Goal: Task Accomplishment & Management: Complete application form

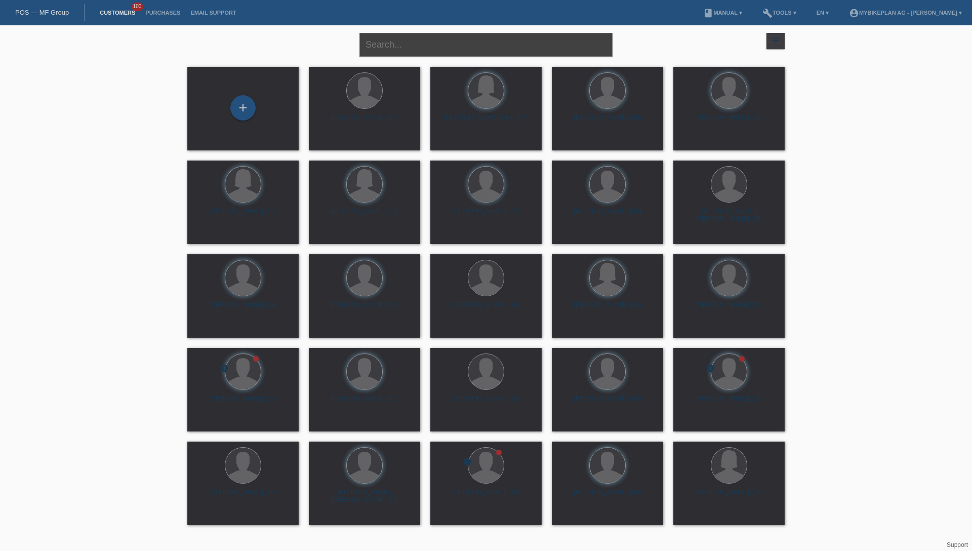
click at [411, 47] on input "text" at bounding box center [485, 45] width 253 height 24
paste input "[PERSON_NAME]"
type input "[PERSON_NAME]"
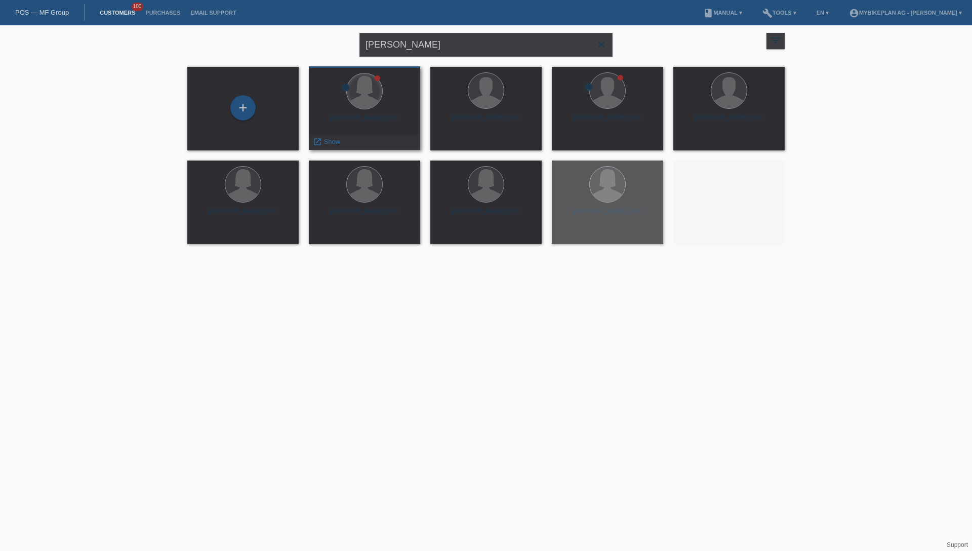
click at [365, 90] on div at bounding box center [364, 90] width 35 height 35
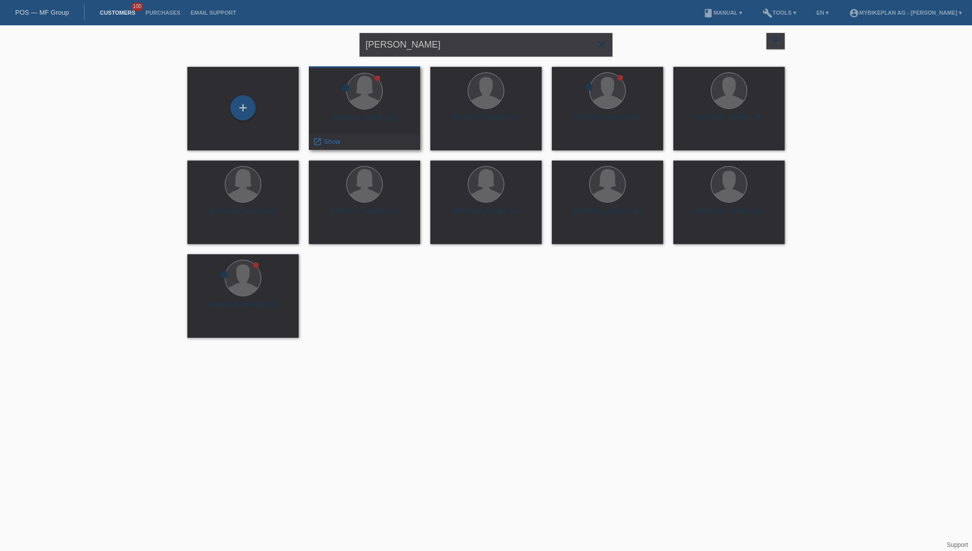
click at [386, 112] on div "error Corina Allemann (23) launch Show" at bounding box center [364, 108] width 111 height 84
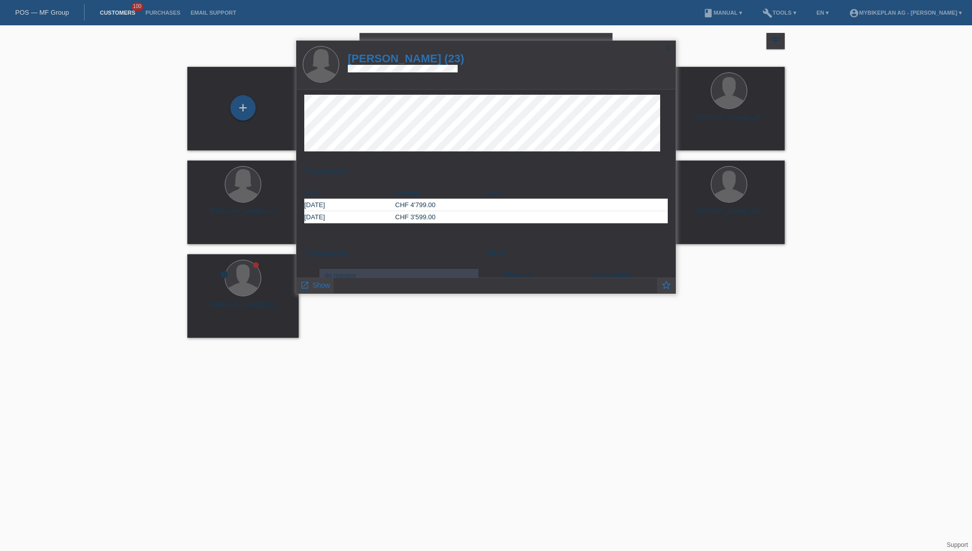
click at [403, 59] on h1 "Corina Allemann (23)" at bounding box center [406, 58] width 116 height 13
click at [408, 54] on h1 "Corina Allemann (23)" at bounding box center [406, 58] width 116 height 13
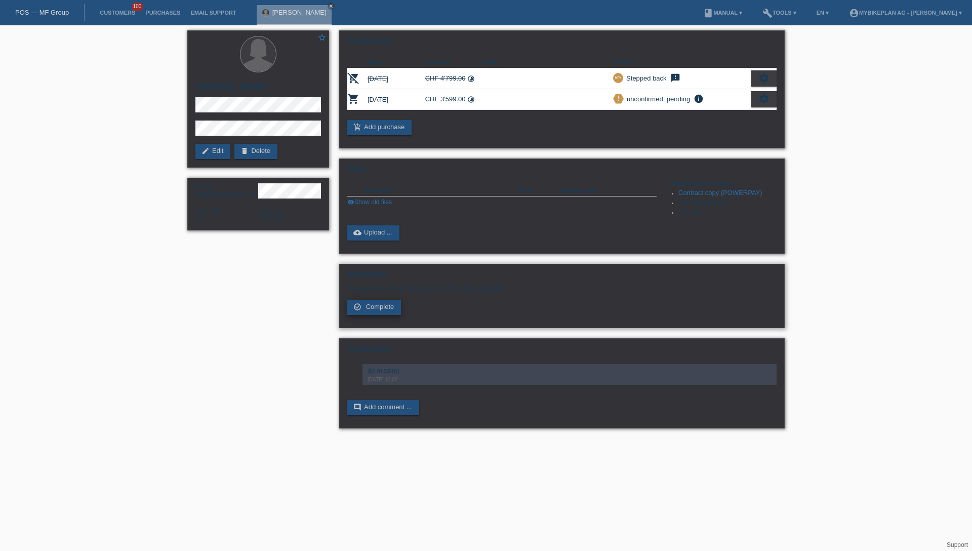
click at [378, 309] on span "Complete" at bounding box center [380, 307] width 28 height 8
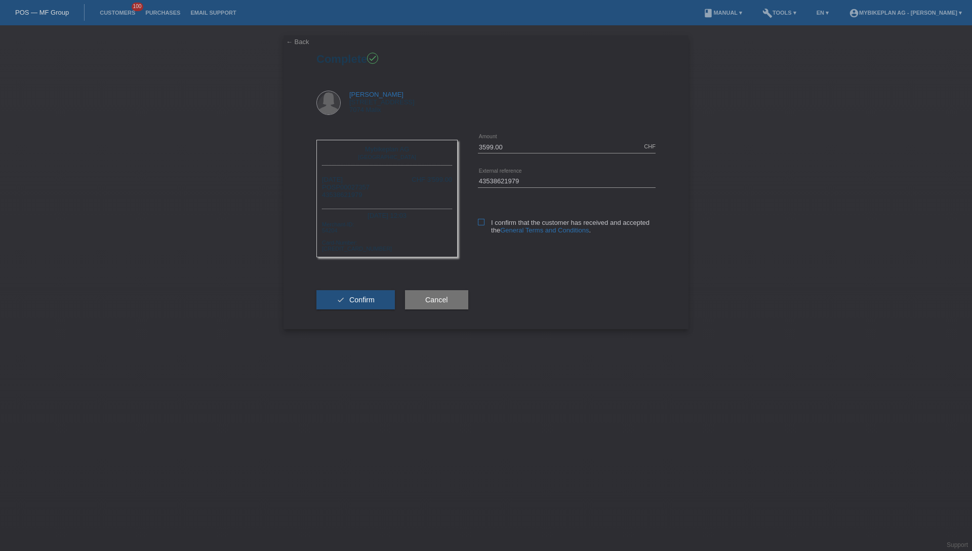
click at [481, 224] on icon at bounding box center [481, 222] width 7 height 7
click at [481, 224] on input "I confirm that the customer has received and accepted the General Terms and Con…" at bounding box center [481, 222] width 7 height 7
checkbox input "true"
click at [380, 299] on button "check Confirm" at bounding box center [355, 299] width 78 height 19
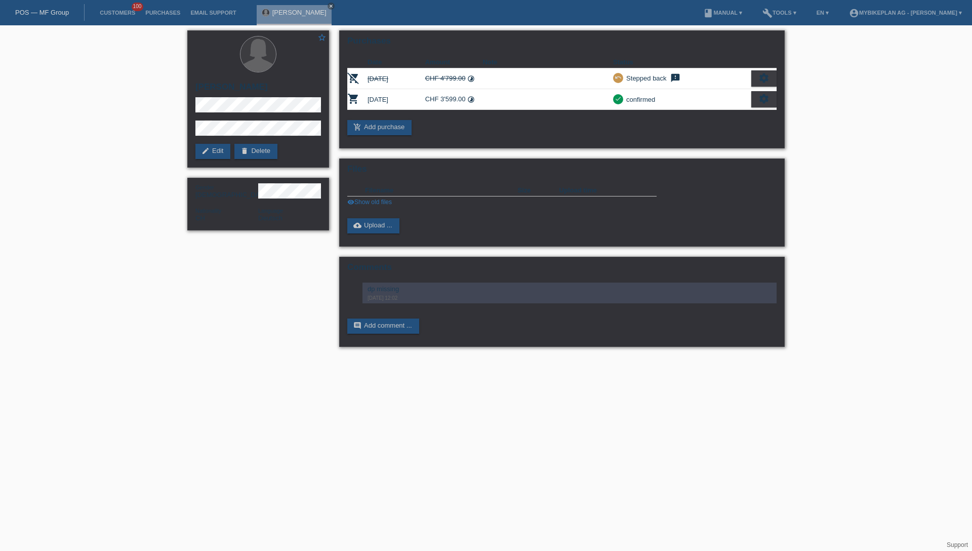
click at [27, 11] on link "POS — MF Group" at bounding box center [42, 13] width 54 height 8
click at [43, 12] on link "POS — MF Group" at bounding box center [42, 13] width 54 height 8
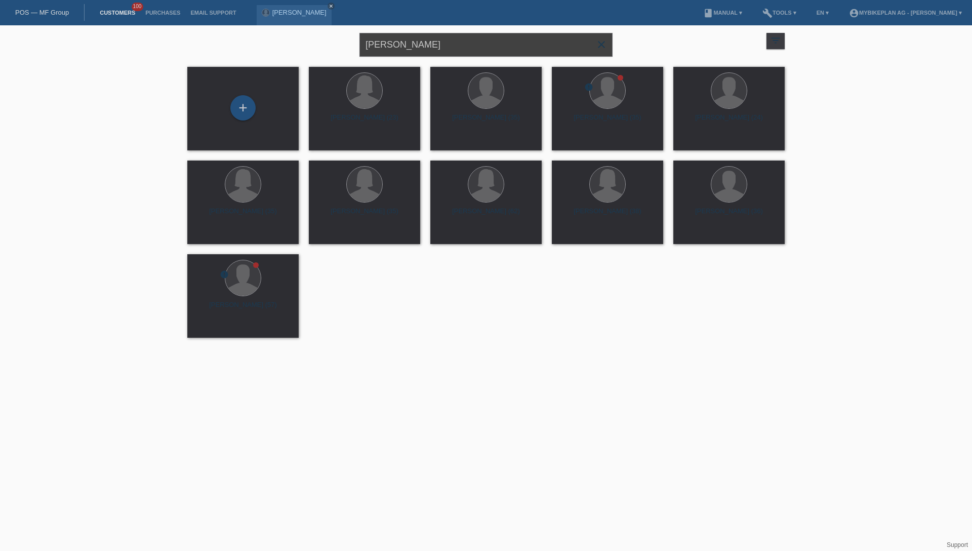
click at [441, 43] on input "[PERSON_NAME]" at bounding box center [485, 45] width 253 height 24
paste input "hristof Gees"
type input "[PERSON_NAME]"
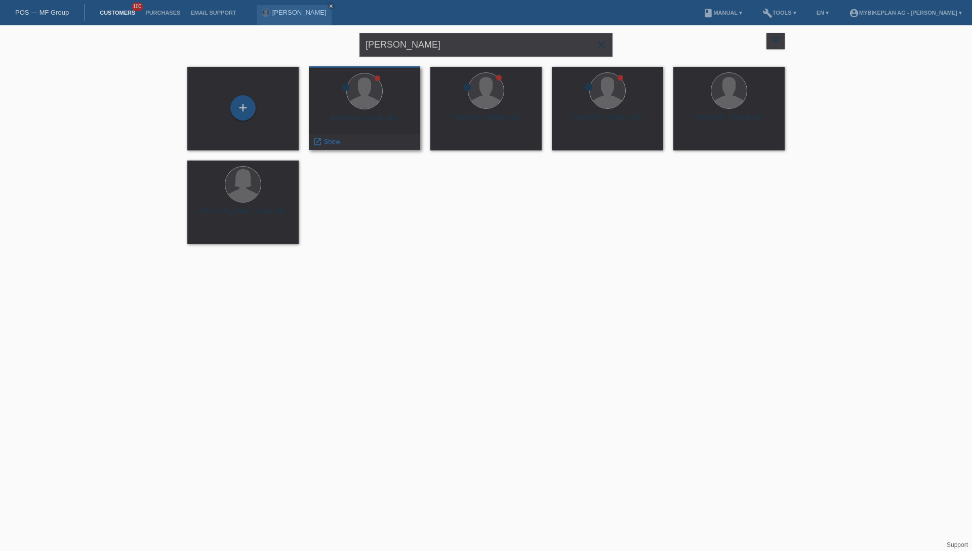
click at [380, 123] on div "Christof Gees (45)" at bounding box center [364, 122] width 95 height 16
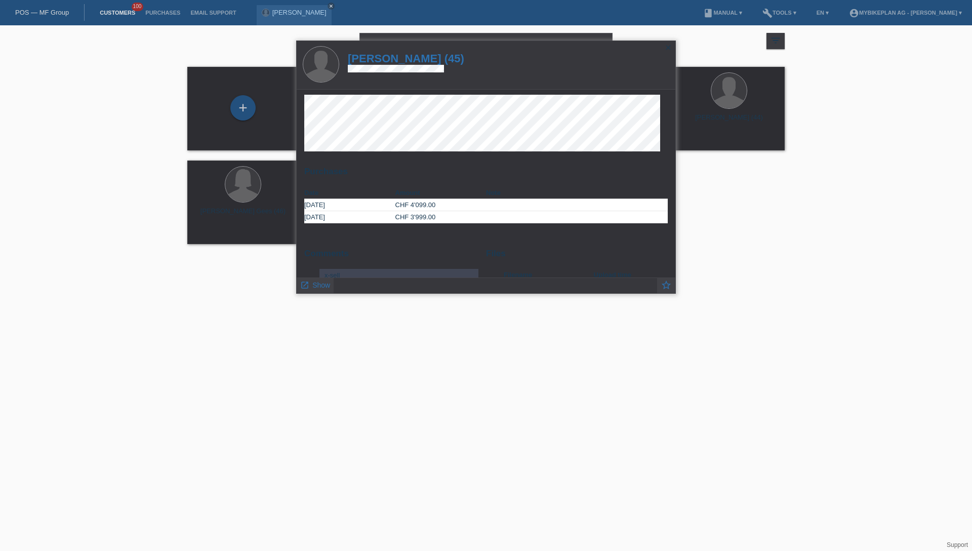
click at [402, 61] on h1 "Christof Gees (45)" at bounding box center [406, 58] width 116 height 13
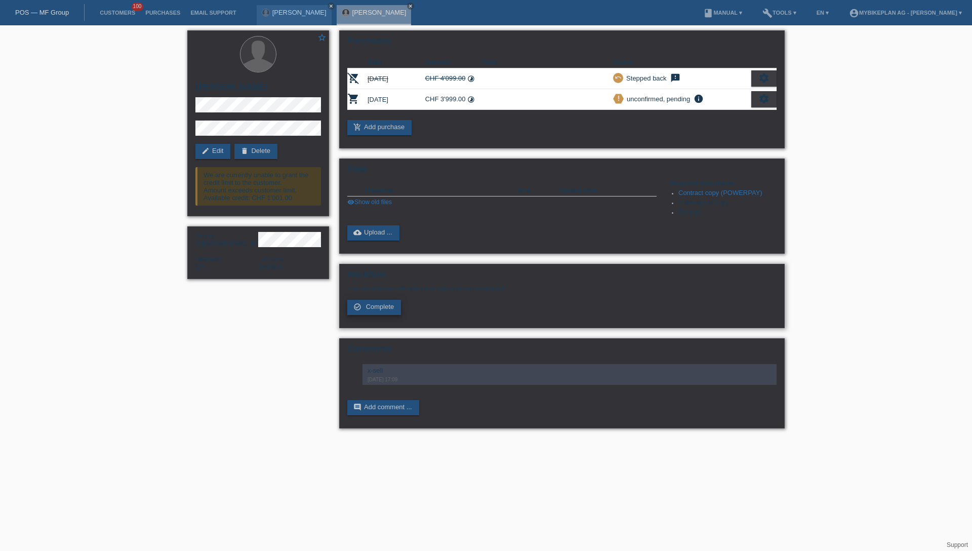
click at [384, 308] on span "Complete" at bounding box center [380, 307] width 28 height 8
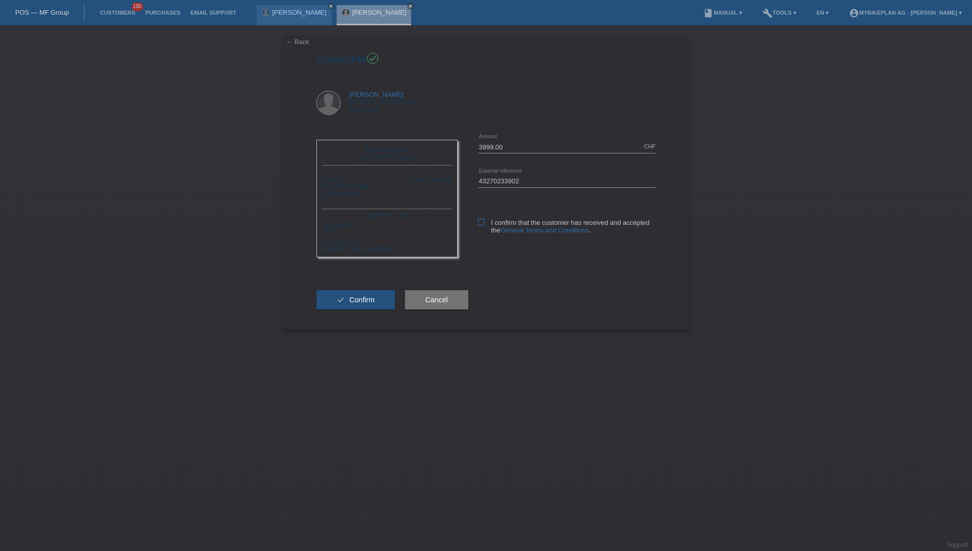
click at [480, 221] on icon at bounding box center [481, 222] width 7 height 7
click at [480, 221] on input "I confirm that the customer has received and accepted the General Terms and Con…" at bounding box center [481, 222] width 7 height 7
checkbox input "true"
click at [370, 296] on span "Confirm" at bounding box center [361, 300] width 25 height 8
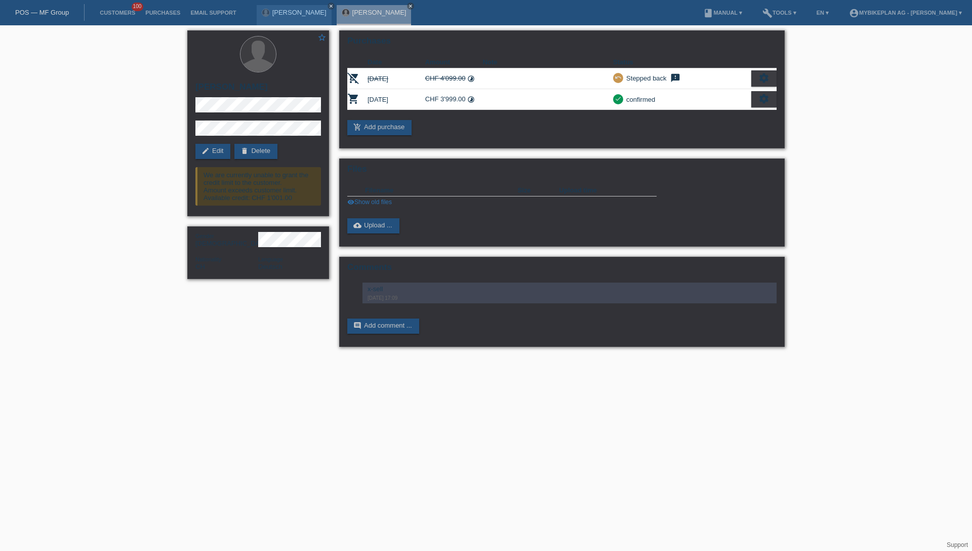
click at [48, 13] on link "POS — MF Group" at bounding box center [42, 13] width 54 height 8
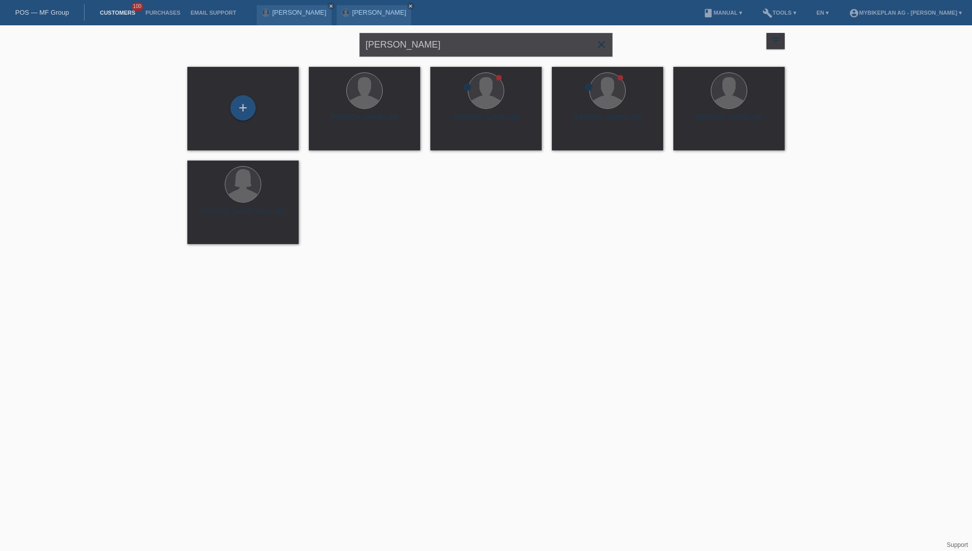
click at [432, 43] on input "[PERSON_NAME]" at bounding box center [485, 45] width 253 height 24
paste input "Riccarda Durscher"
type input "Riccarda Durscher"
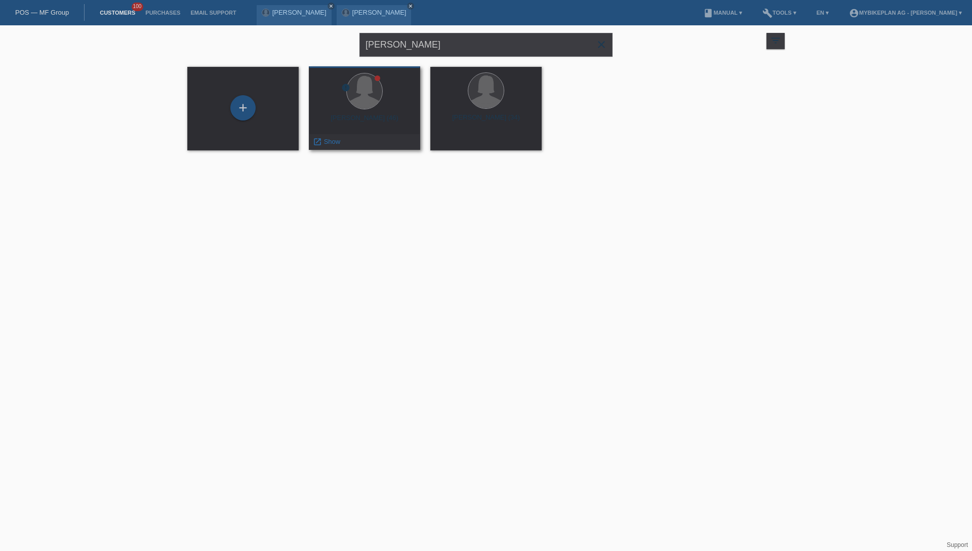
click at [363, 119] on div "Ricarda Durscher (46)" at bounding box center [364, 122] width 95 height 16
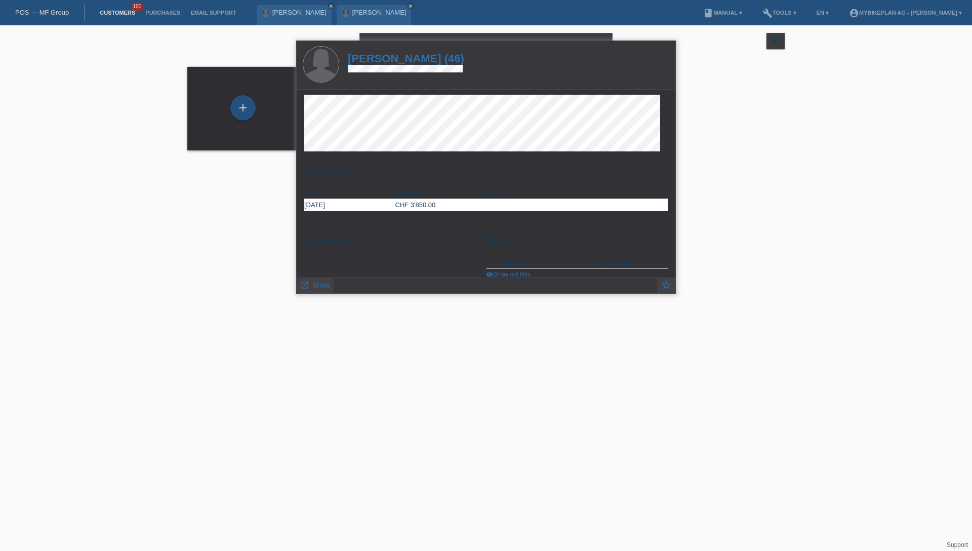
click at [398, 59] on h1 "Ricarda Durscher (46)" at bounding box center [406, 58] width 116 height 13
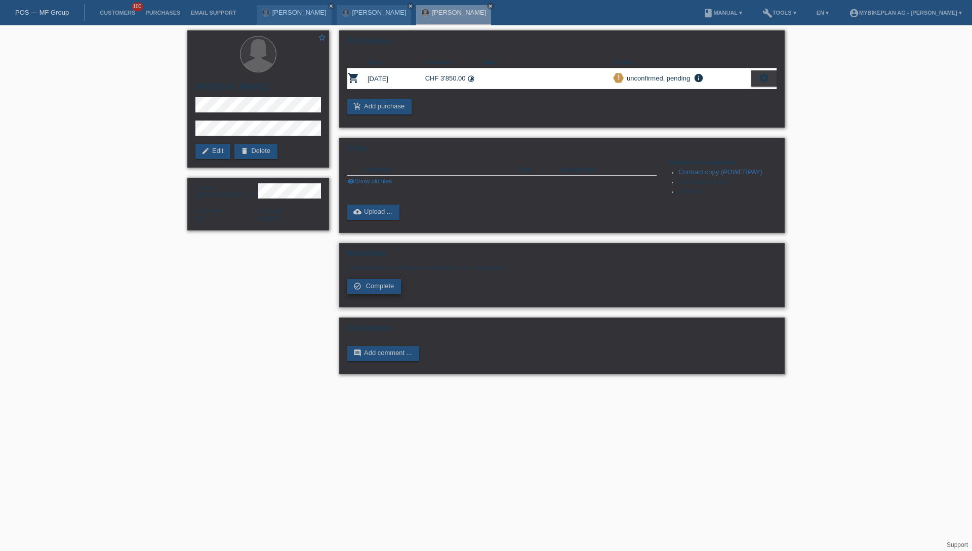
click at [385, 289] on span "Complete" at bounding box center [380, 286] width 28 height 8
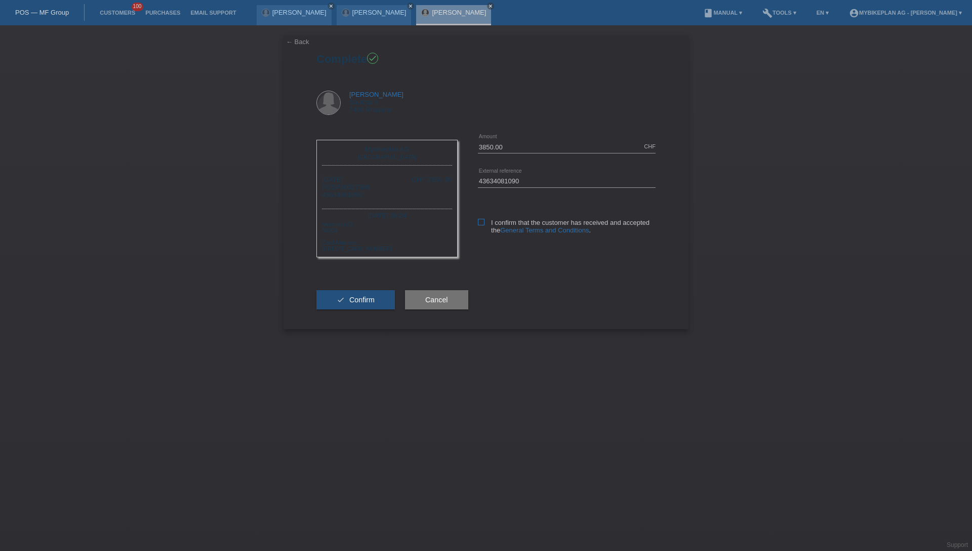
click at [482, 224] on icon at bounding box center [481, 222] width 7 height 7
click at [482, 224] on input "I confirm that the customer has received and accepted the General Terms and Con…" at bounding box center [481, 222] width 7 height 7
checkbox input "true"
click at [358, 303] on span "Confirm" at bounding box center [361, 300] width 25 height 8
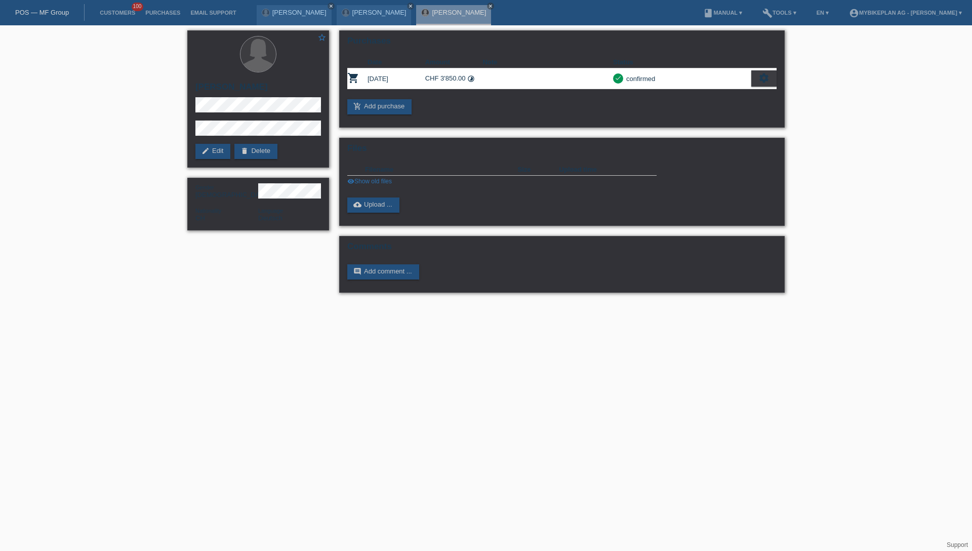
click at [39, 13] on link "POS — MF Group" at bounding box center [42, 13] width 54 height 8
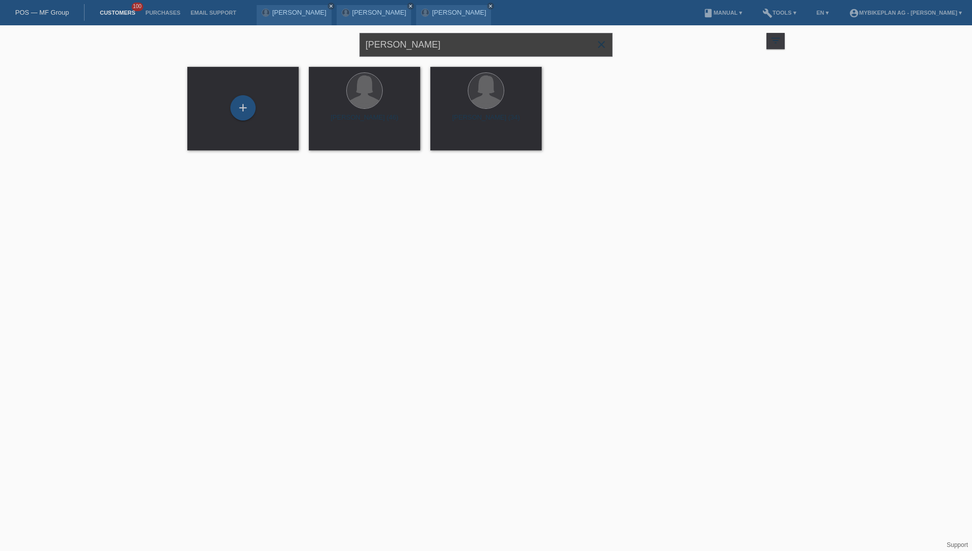
click at [451, 53] on input "Riccarda Durscher" at bounding box center [485, 45] width 253 height 24
paste input "Mélanie Laup"
type input "Mélanie Lauper"
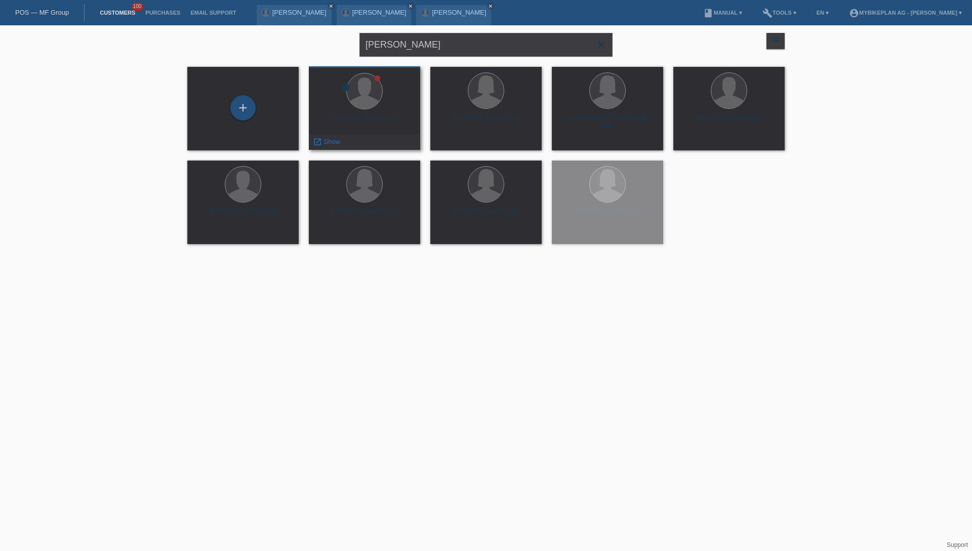
click at [377, 117] on div "Melanie Lauper (32)" at bounding box center [364, 122] width 95 height 16
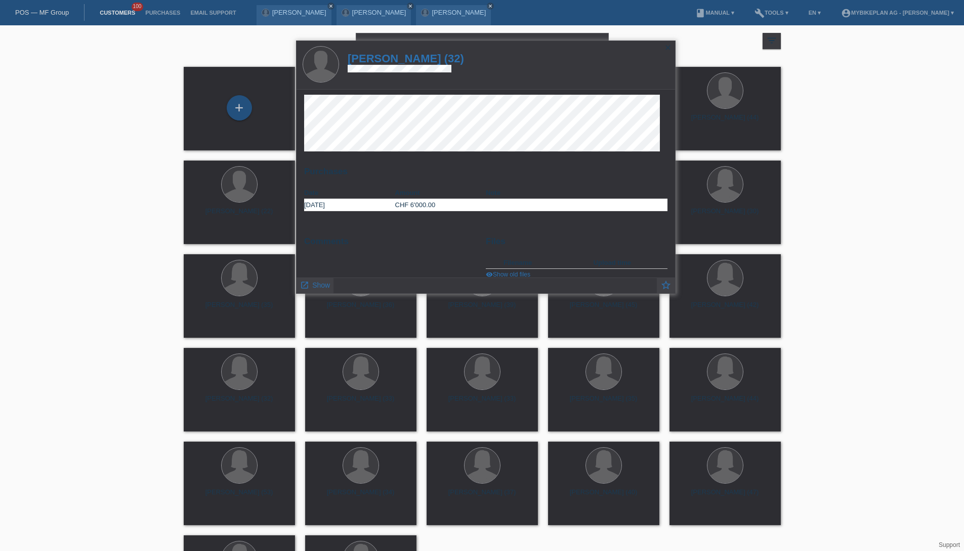
click at [412, 56] on h1 "Melanie Lauper (32)" at bounding box center [406, 58] width 116 height 13
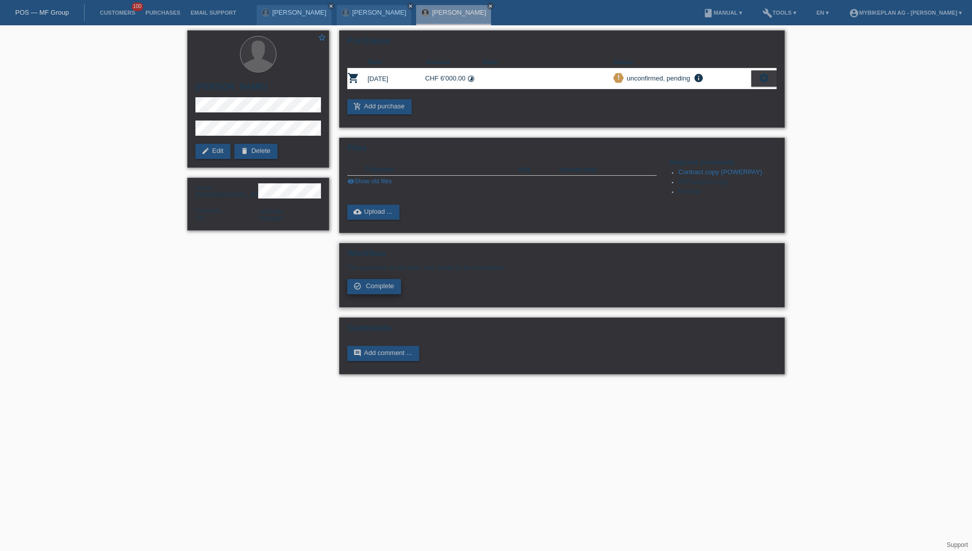
click at [379, 289] on span "Complete" at bounding box center [380, 286] width 28 height 8
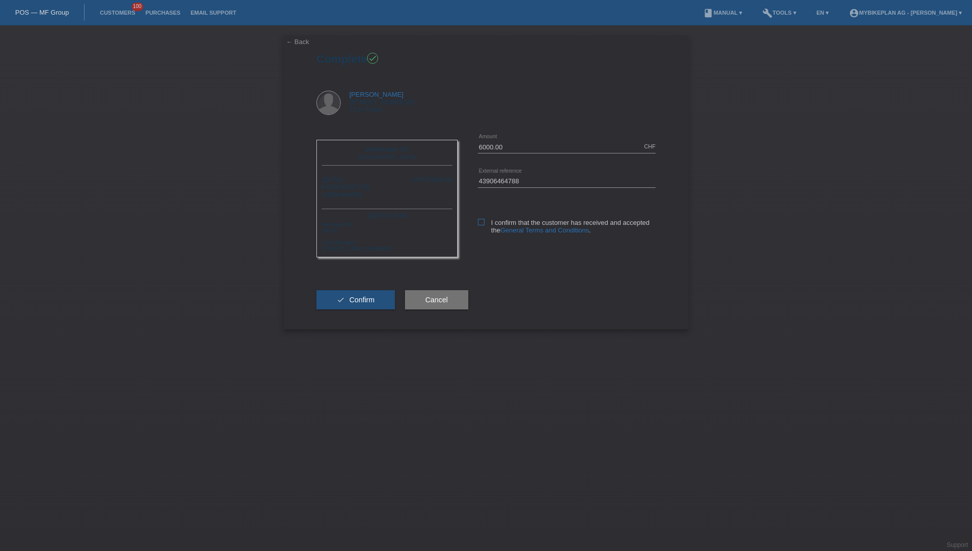
click at [480, 219] on icon at bounding box center [481, 222] width 7 height 7
click at [480, 219] on input "I confirm that the customer has received and accepted the General Terms and Con…" at bounding box center [481, 222] width 7 height 7
checkbox input "true"
click at [346, 298] on button "check Confirm" at bounding box center [355, 299] width 78 height 19
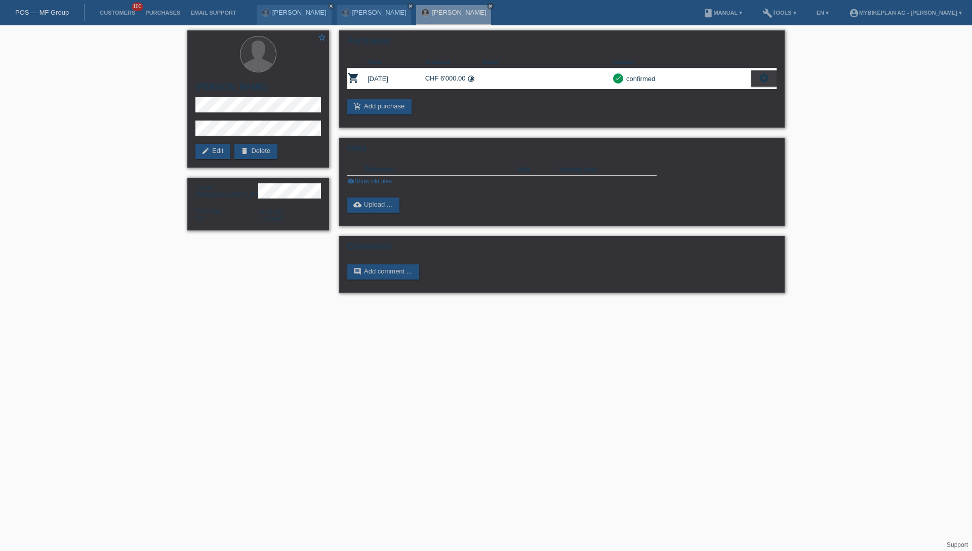
click at [62, 19] on div "POS — MF Group" at bounding box center [42, 12] width 85 height 17
click at [62, 15] on link "POS — MF Group" at bounding box center [42, 13] width 54 height 8
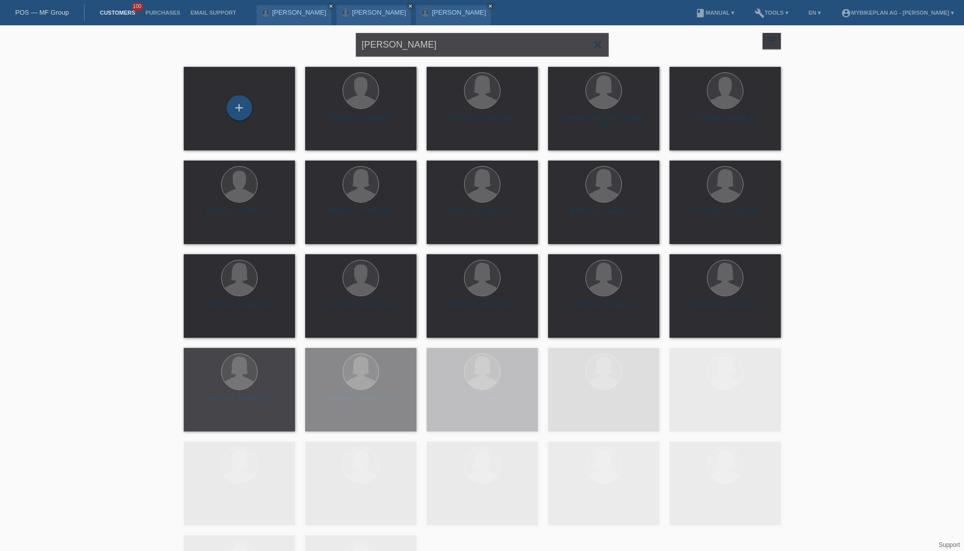
click at [457, 38] on input "Mélanie Lauper" at bounding box center [482, 45] width 253 height 24
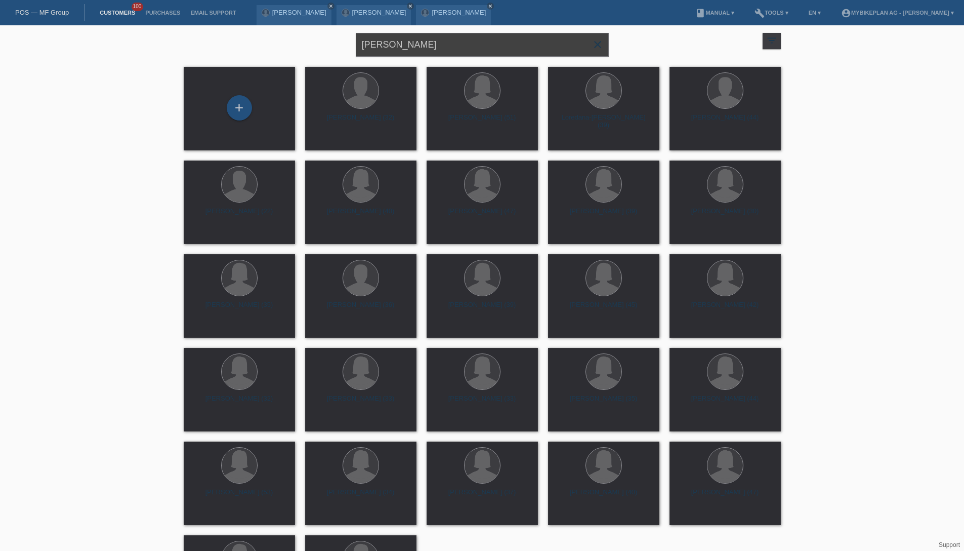
click at [454, 44] on input "Mélanie Lauper" at bounding box center [482, 45] width 253 height 24
paste input "[PERSON_NAME]"
type input "[PERSON_NAME]"
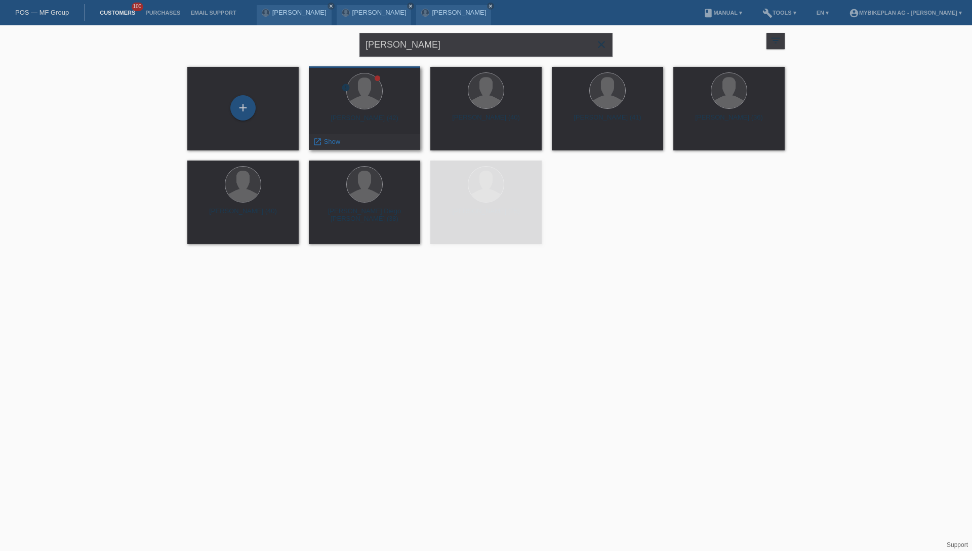
click at [372, 117] on div "Diego Trigo Alonso (42)" at bounding box center [364, 122] width 95 height 16
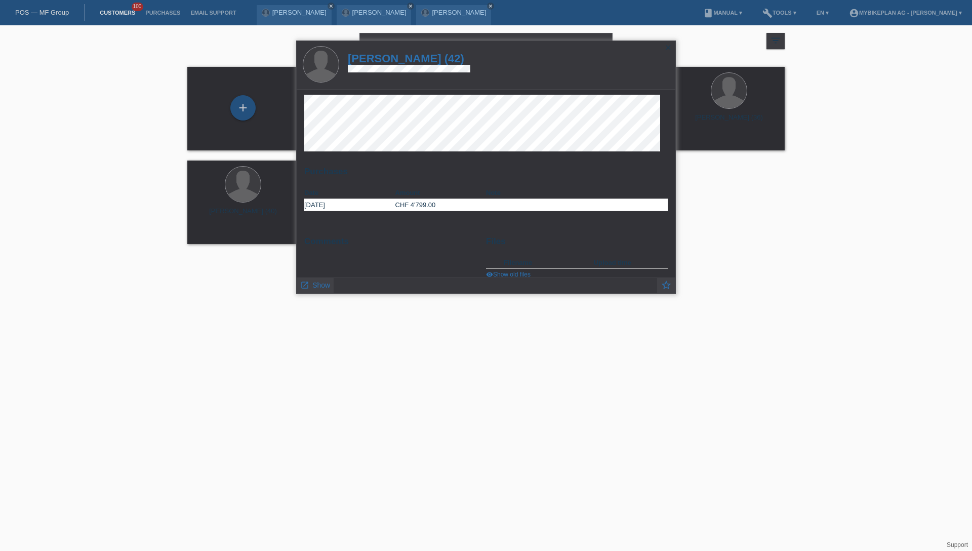
click at [399, 59] on h1 "Diego Trigo Alonso (42)" at bounding box center [409, 58] width 122 height 13
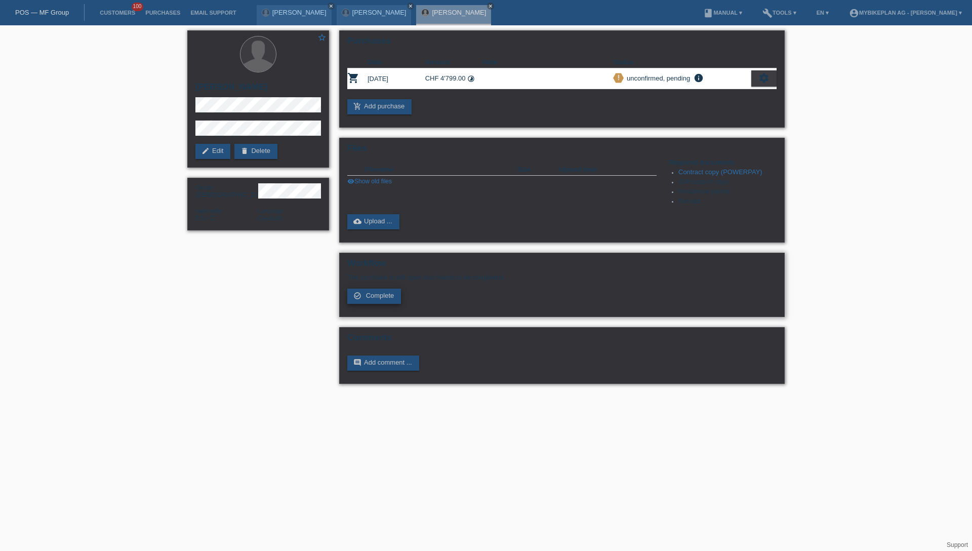
click at [389, 297] on span "Complete" at bounding box center [380, 296] width 28 height 8
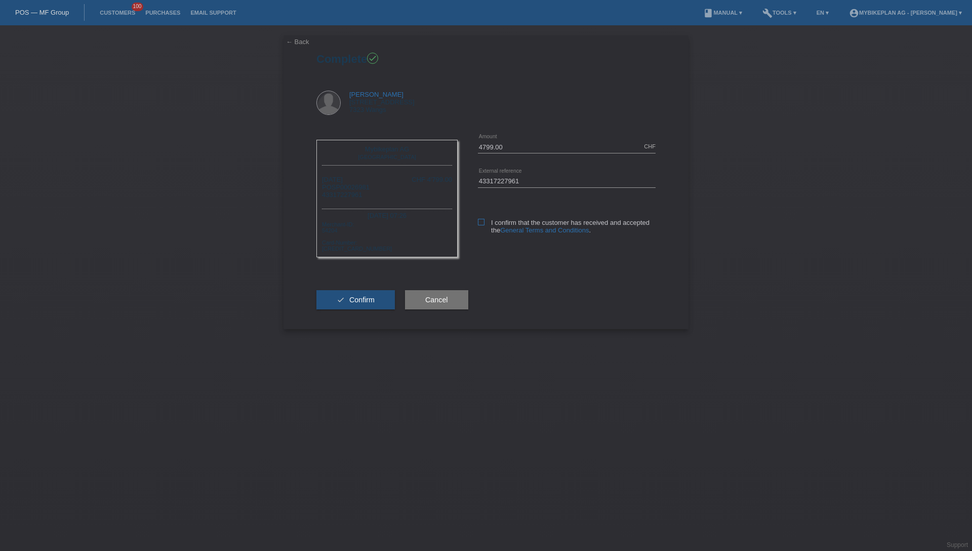
click at [480, 227] on label "I confirm that the customer has received and accepted the General Terms and Con…" at bounding box center [567, 226] width 178 height 15
click at [480, 225] on input "I confirm that the customer has received and accepted the General Terms and Con…" at bounding box center [481, 222] width 7 height 7
checkbox input "true"
click at [356, 303] on span "Confirm" at bounding box center [361, 300] width 25 height 8
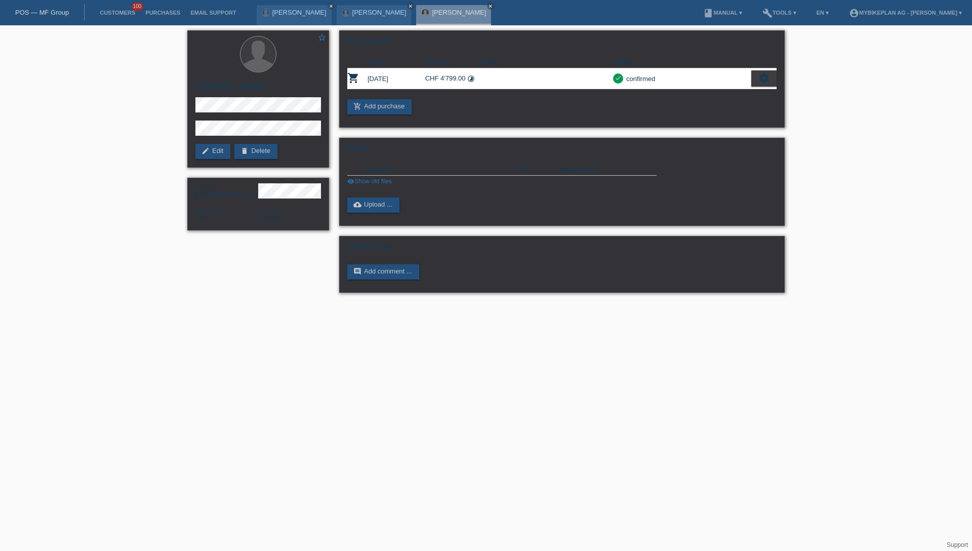
click at [53, 12] on link "POS — MF Group" at bounding box center [42, 13] width 54 height 8
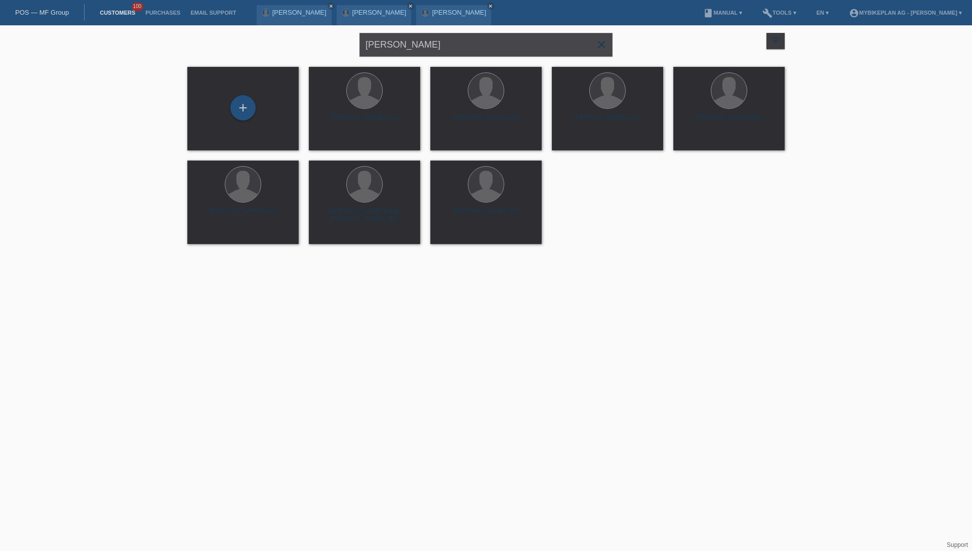
click at [477, 45] on input "[PERSON_NAME]" at bounding box center [485, 45] width 253 height 24
paste input "Juraj Sroba"
type input "Juraj Sroba"
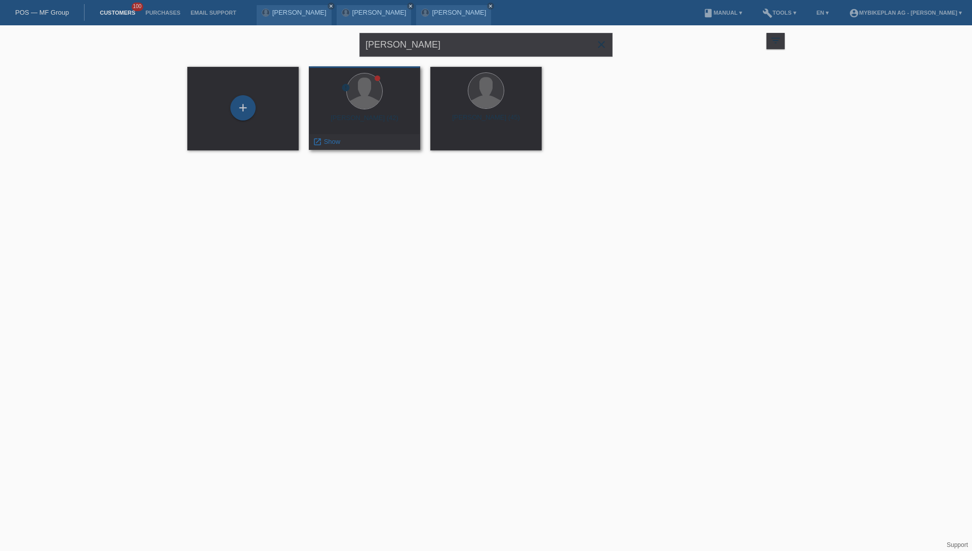
click at [370, 112] on div "error Juraj Sroba (42) launch Show" at bounding box center [364, 108] width 111 height 84
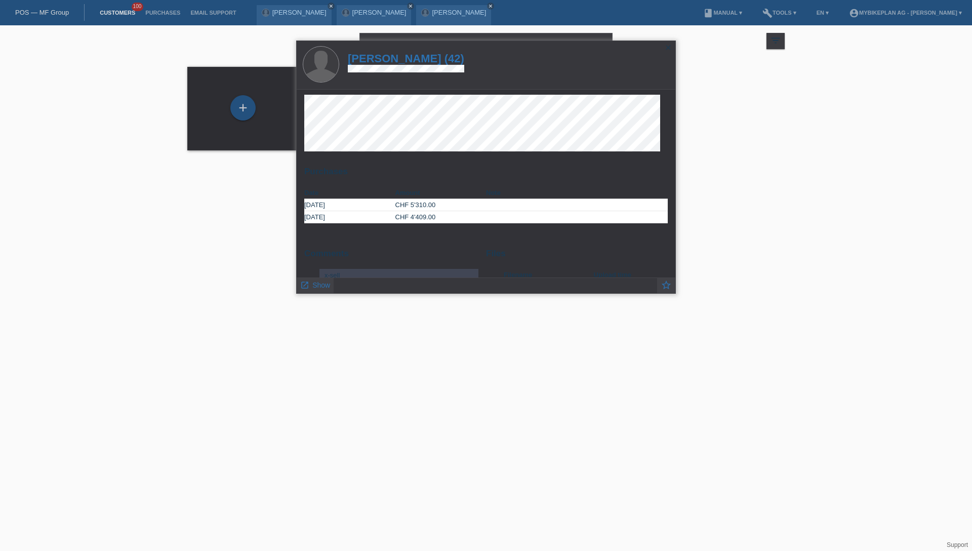
click at [419, 54] on h1 "Juraj Sroba (42)" at bounding box center [406, 58] width 116 height 13
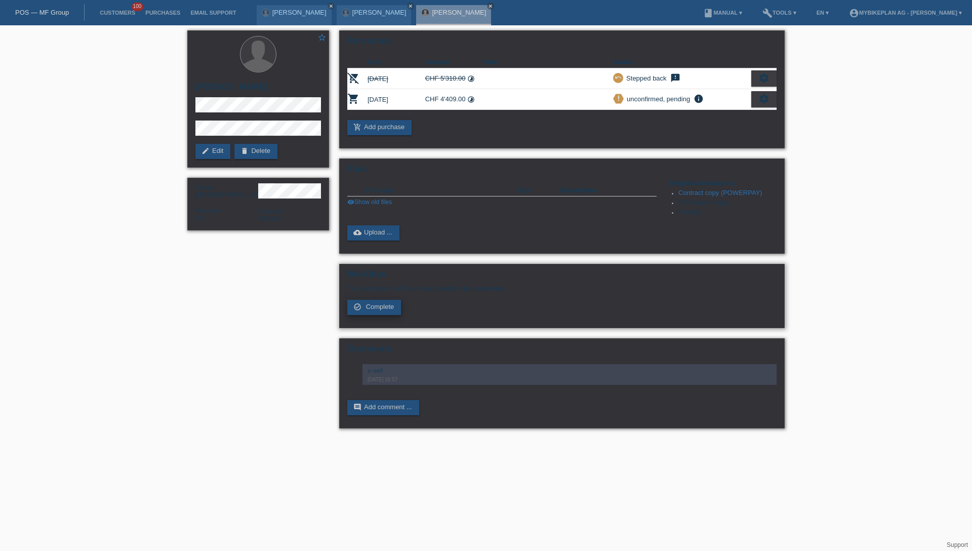
click at [391, 310] on span "Complete" at bounding box center [380, 307] width 28 height 8
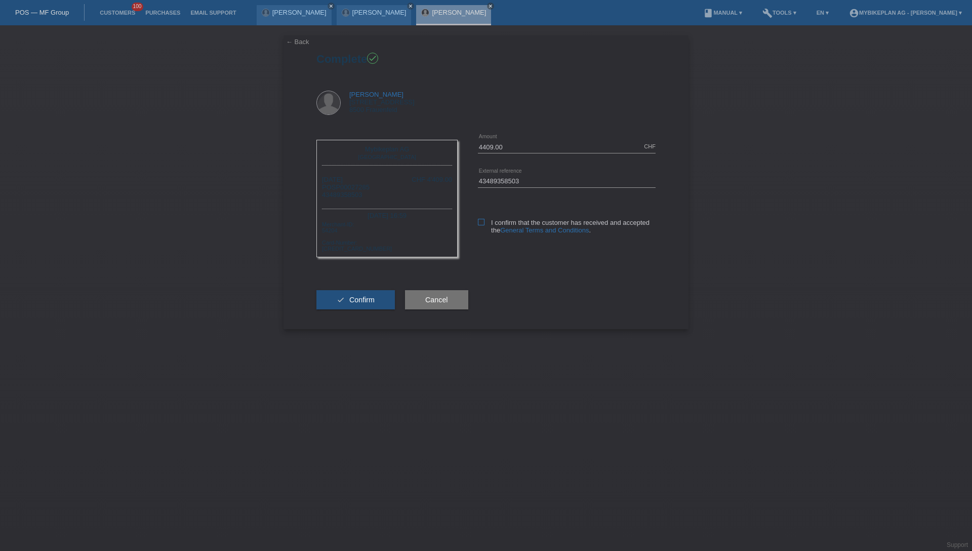
click at [481, 221] on icon at bounding box center [481, 222] width 7 height 7
click at [481, 221] on input "I confirm that the customer has received and accepted the General Terms and Con…" at bounding box center [481, 222] width 7 height 7
checkbox input "true"
click at [369, 301] on span "Confirm" at bounding box center [361, 300] width 25 height 8
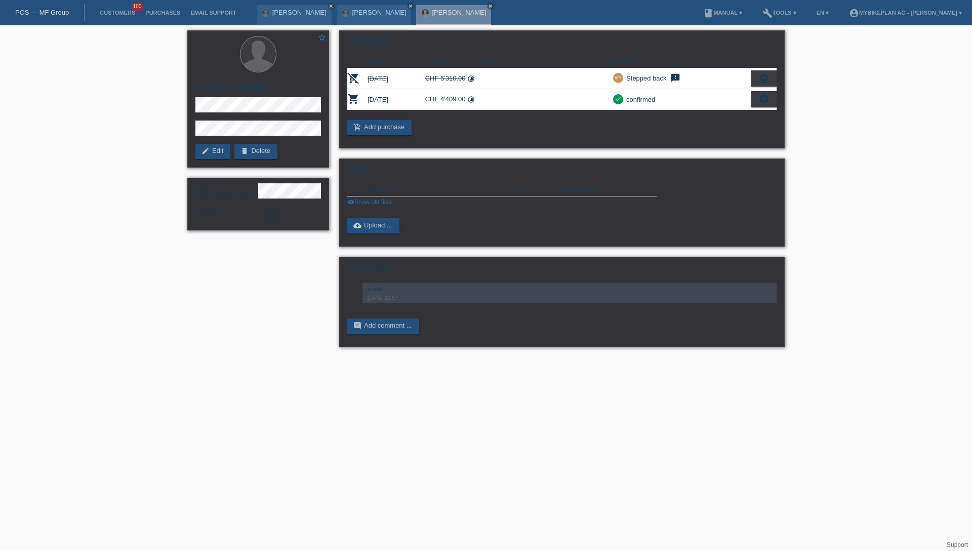
drag, startPoint x: 29, startPoint y: 10, endPoint x: 41, endPoint y: 12, distance: 12.8
click at [29, 10] on link "POS — MF Group" at bounding box center [42, 13] width 54 height 8
click at [41, 12] on link "POS — MF Group" at bounding box center [42, 13] width 54 height 8
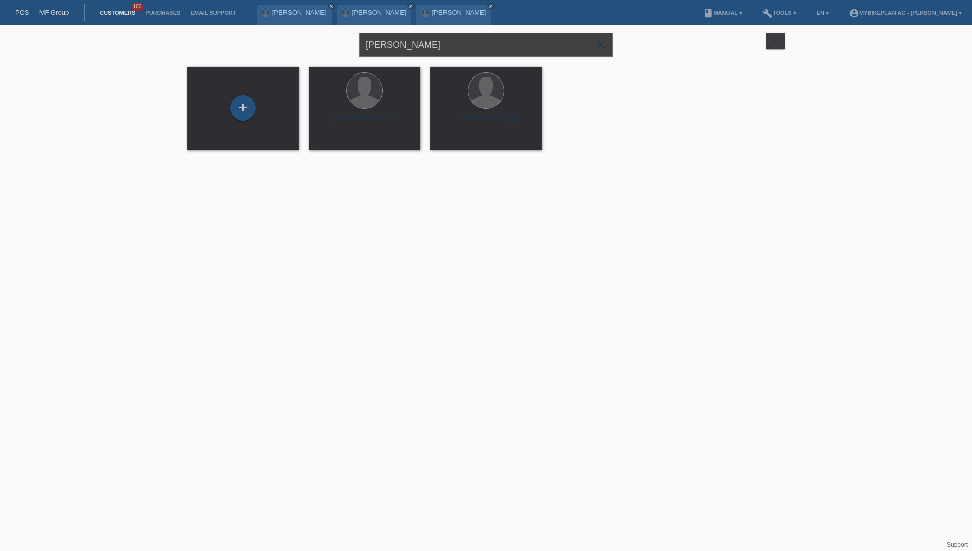
click at [428, 44] on input "[PERSON_NAME]" at bounding box center [485, 45] width 253 height 24
paste input "Fausto Pedretti"
type input "Fausto Pedretti"
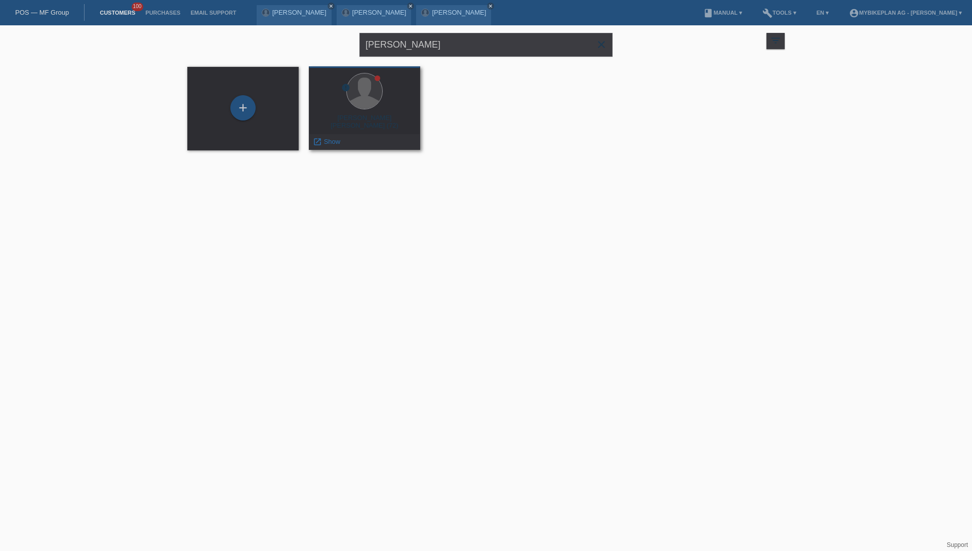
click at [382, 120] on div "Fausto Angelo Luigi Pedretti (72)" at bounding box center [364, 122] width 95 height 16
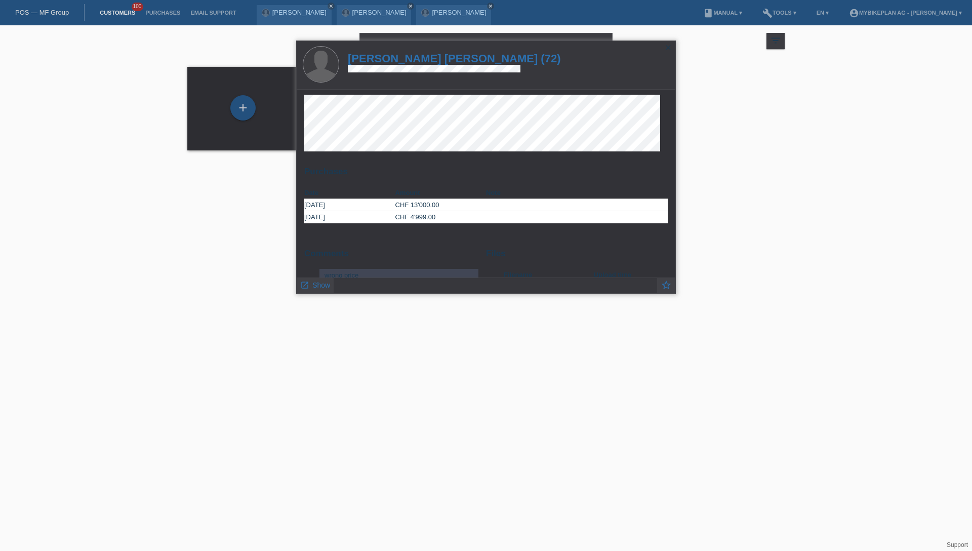
click at [405, 55] on h1 "Fausto Angelo Luigi Pedretti (72)" at bounding box center [454, 58] width 213 height 13
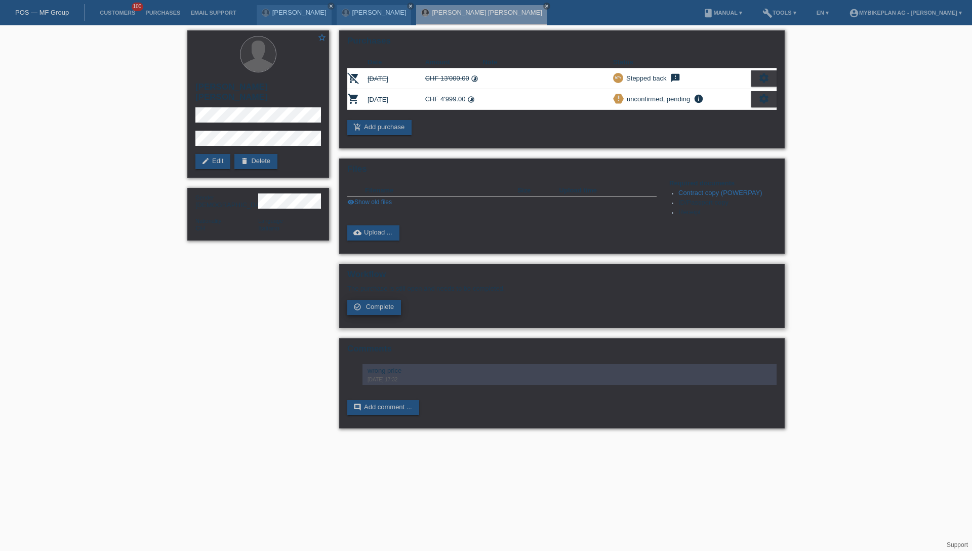
click at [388, 310] on span "Complete" at bounding box center [380, 307] width 28 height 8
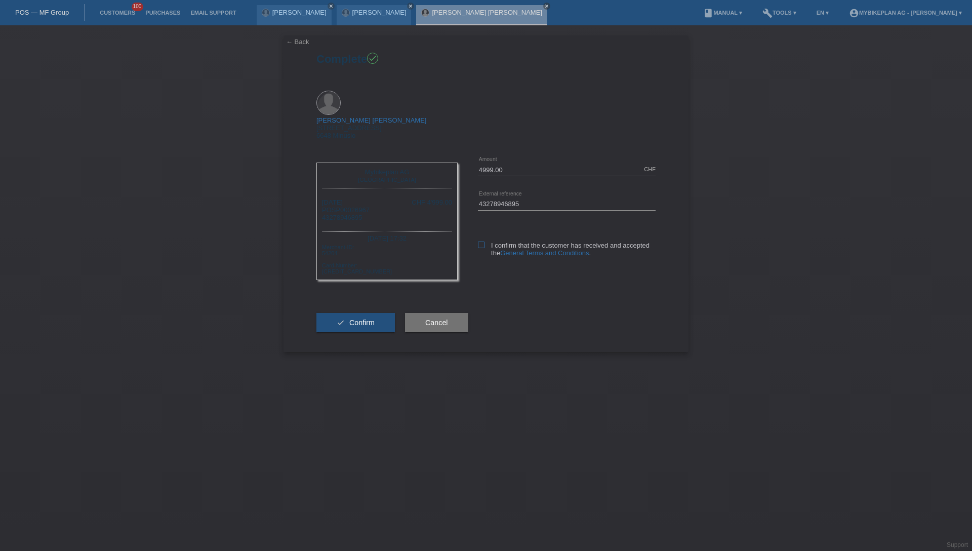
click at [479, 241] on icon at bounding box center [481, 244] width 7 height 7
click at [479, 241] on input "I confirm that the customer has received and accepted the General Terms and Con…" at bounding box center [481, 244] width 7 height 7
checkbox input "true"
click at [353, 313] on button "check Confirm" at bounding box center [355, 322] width 78 height 19
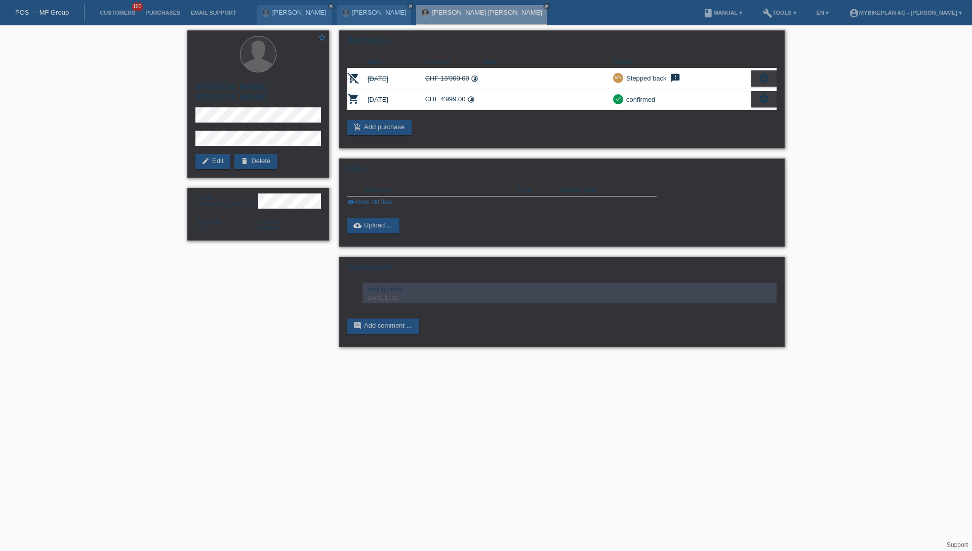
click at [43, 10] on link "POS — MF Group" at bounding box center [42, 13] width 54 height 8
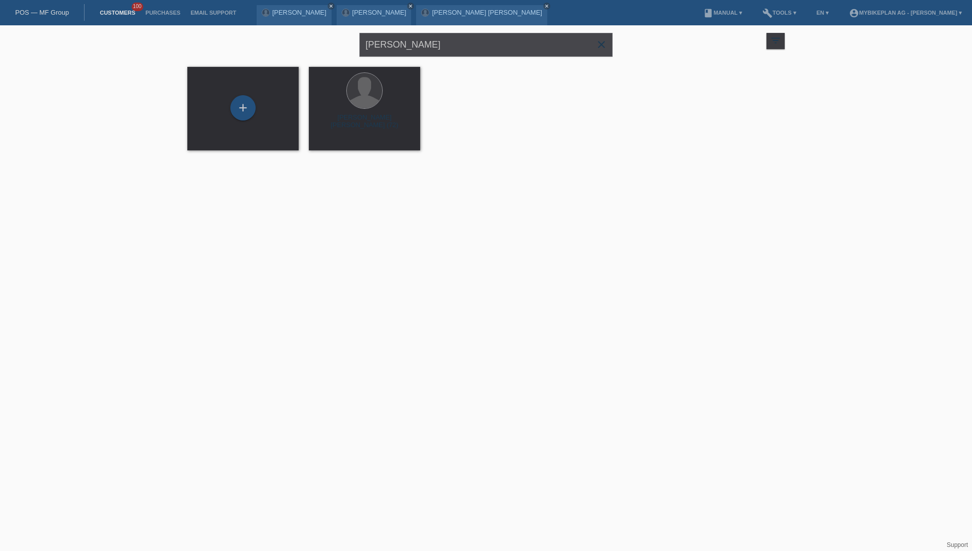
click at [433, 47] on input "[PERSON_NAME]" at bounding box center [485, 45] width 253 height 24
paste input "[PERSON_NAME]"
type input "[PERSON_NAME]"
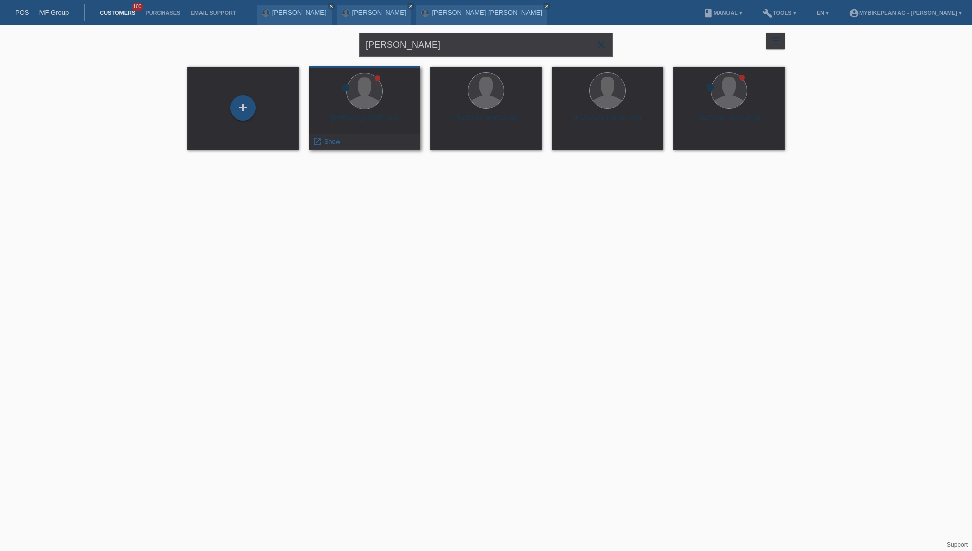
click at [379, 122] on div "[PERSON_NAME] (42)" at bounding box center [364, 122] width 95 height 16
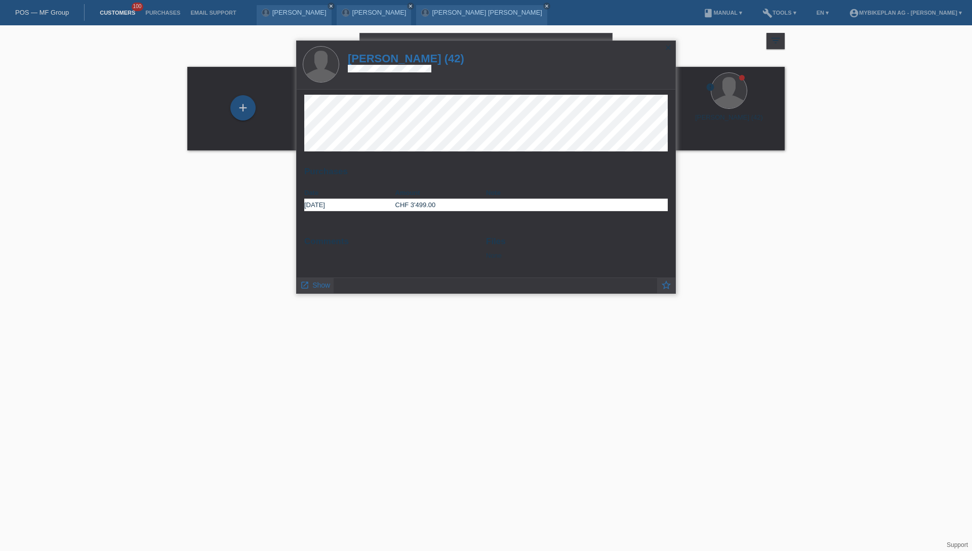
click at [397, 60] on h1 "[PERSON_NAME] (42)" at bounding box center [406, 58] width 116 height 13
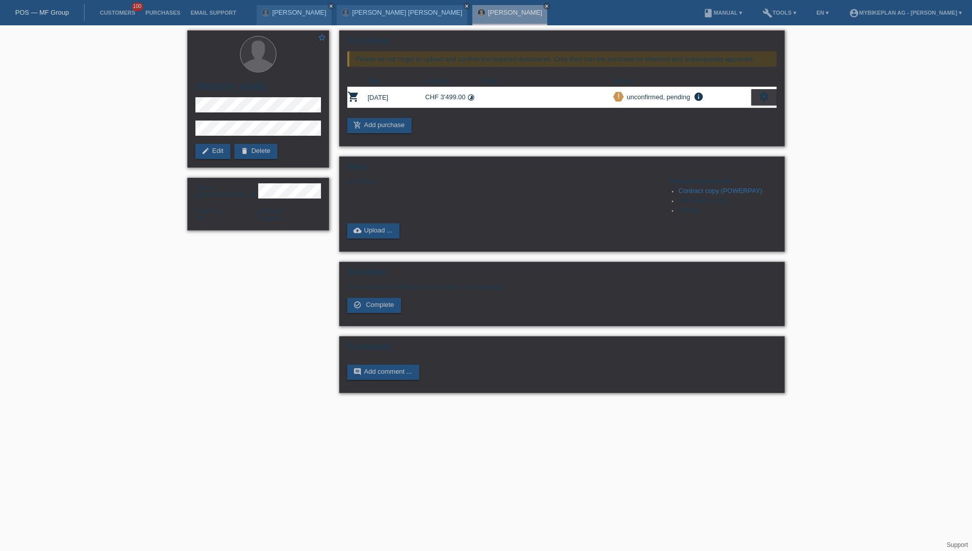
click at [46, 10] on link "POS — MF Group" at bounding box center [42, 13] width 54 height 8
click at [46, 11] on link "POS — MF Group" at bounding box center [42, 13] width 54 height 8
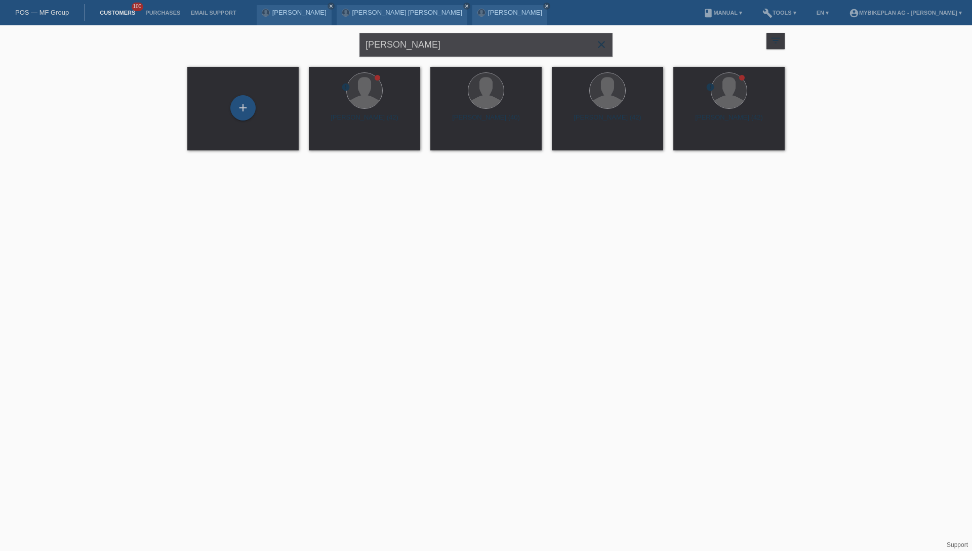
click at [441, 51] on input "[PERSON_NAME]" at bounding box center [485, 45] width 253 height 24
paste input "Fabienne Vokic"
type input "Fabienne Vokic"
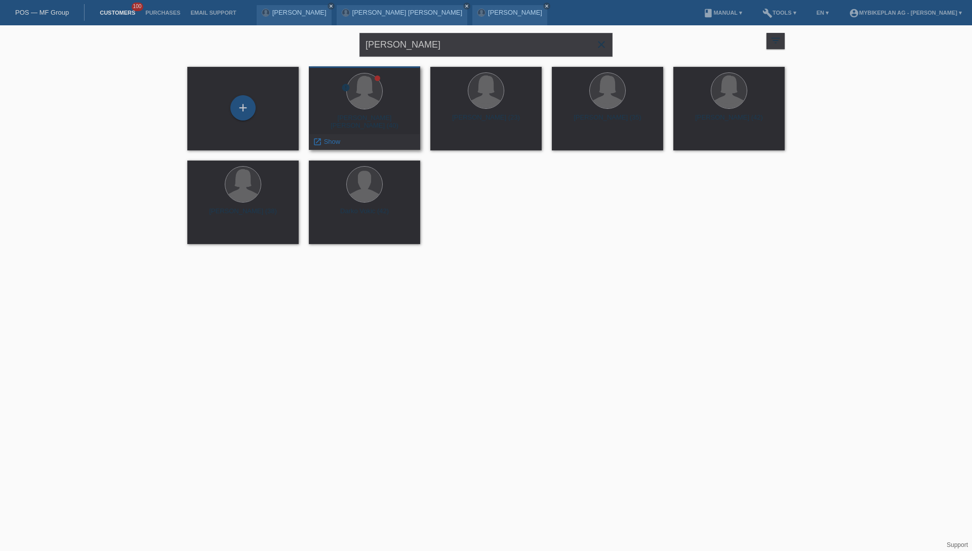
click at [354, 124] on div "Fabienne Felice Vokic-Reber (40)" at bounding box center [364, 122] width 95 height 16
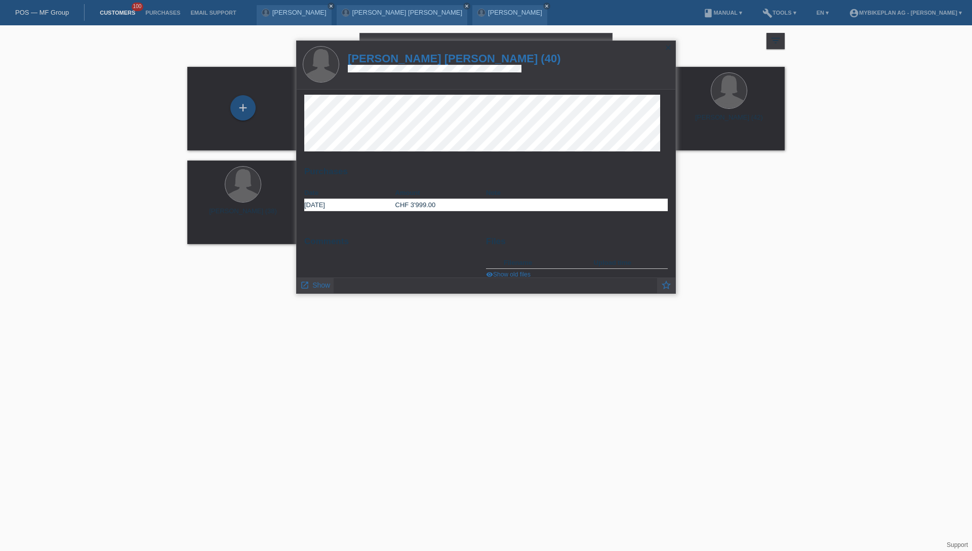
click at [434, 55] on h1 "Fabienne Felice Vokic-Reber (40)" at bounding box center [454, 58] width 213 height 13
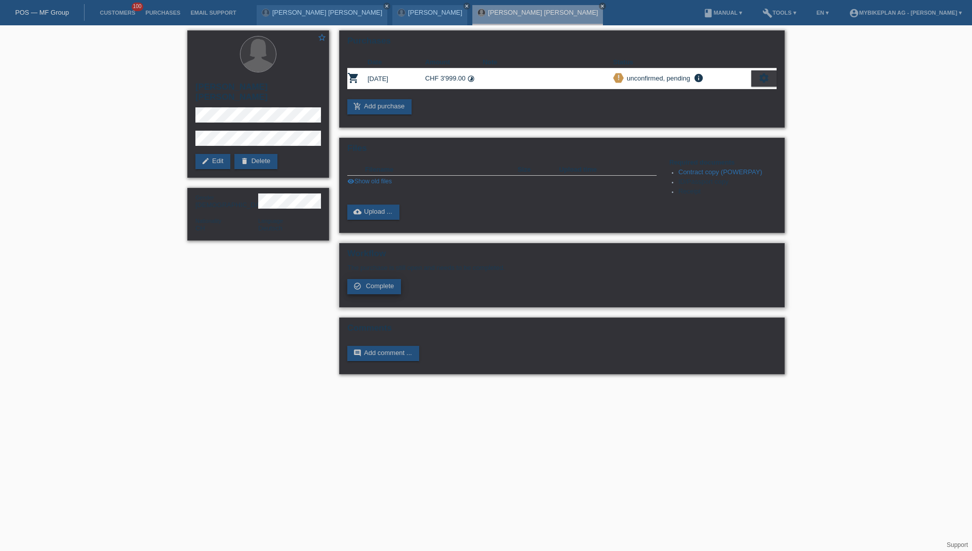
click at [375, 284] on span "Complete" at bounding box center [380, 286] width 28 height 8
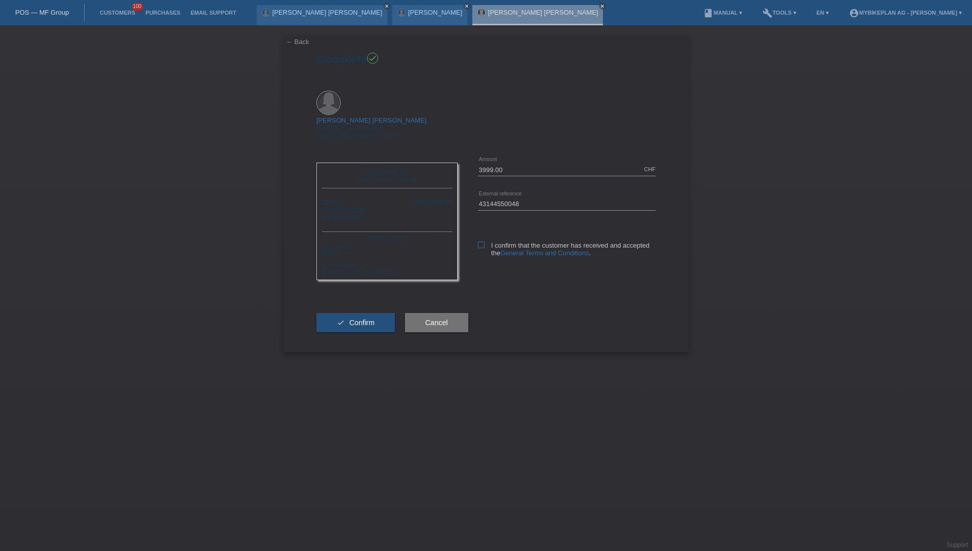
click at [482, 241] on icon at bounding box center [481, 244] width 7 height 7
click at [482, 241] on input "I confirm that the customer has received and accepted the General Terms and Con…" at bounding box center [481, 244] width 7 height 7
checkbox input "true"
click at [369, 318] on span "Confirm" at bounding box center [361, 322] width 25 height 8
